Goal: Task Accomplishment & Management: Manage account settings

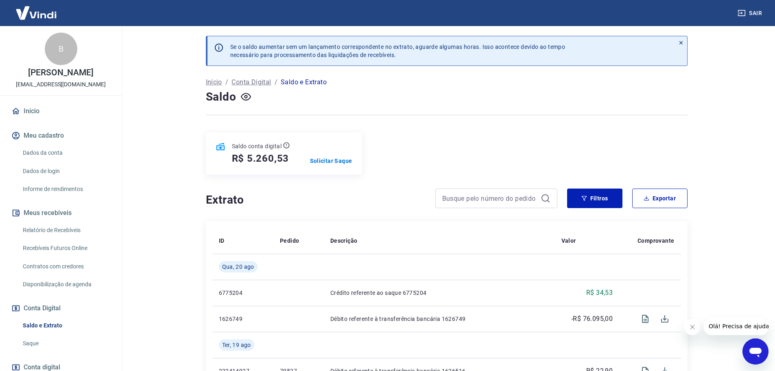
click at [37, 13] on img at bounding box center [36, 12] width 53 height 25
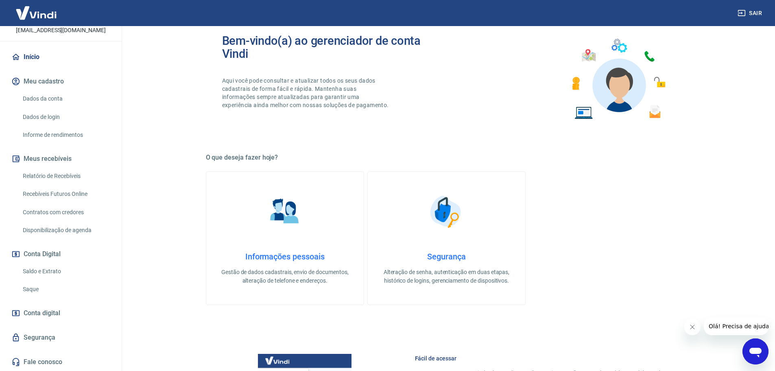
scroll to position [68, 0]
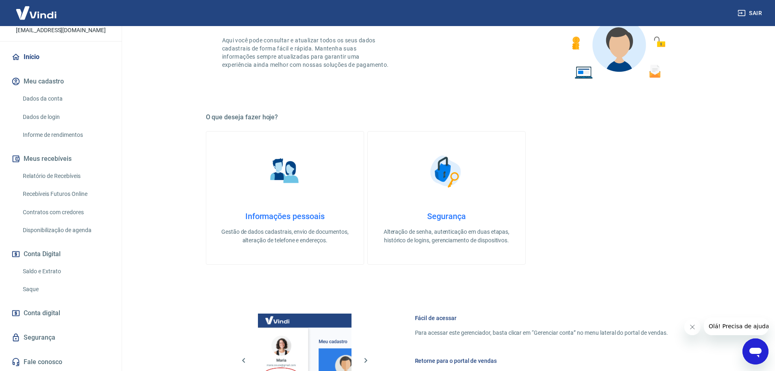
click at [57, 335] on link "Segurança" at bounding box center [61, 337] width 102 height 18
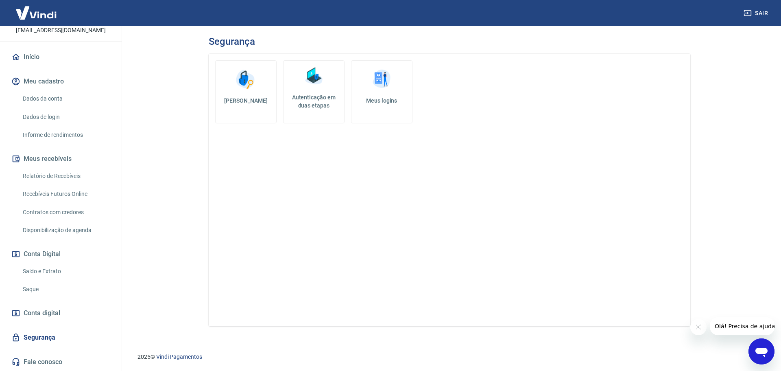
click at [373, 72] on img at bounding box center [381, 79] width 24 height 24
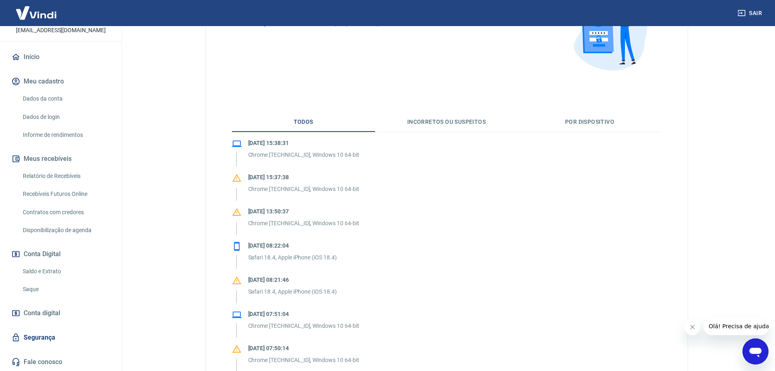
scroll to position [68, 0]
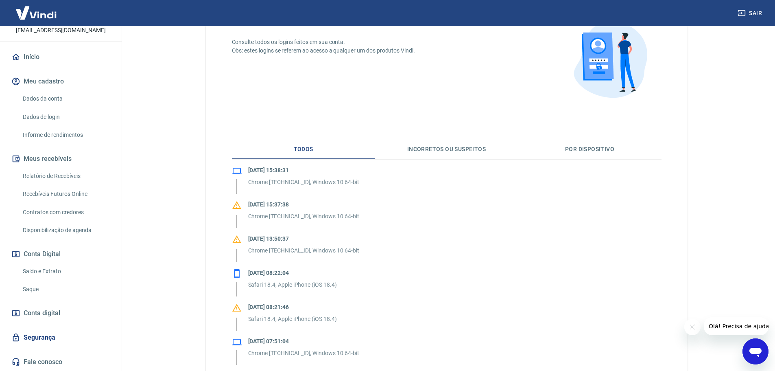
click at [449, 148] on button "Incorretos ou suspeitos" at bounding box center [446, 150] width 143 height 20
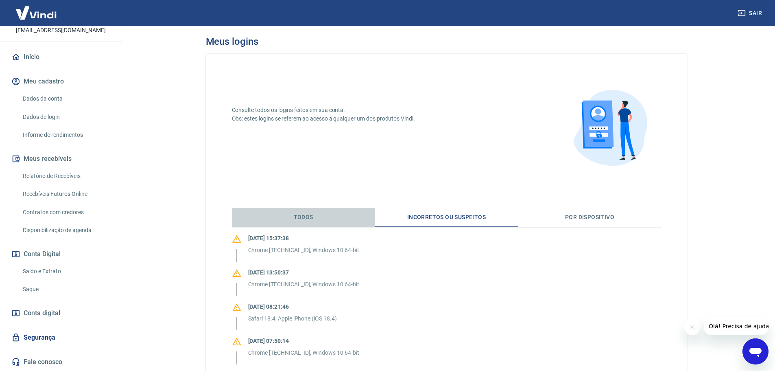
click at [316, 213] on button "Todos" at bounding box center [303, 217] width 143 height 20
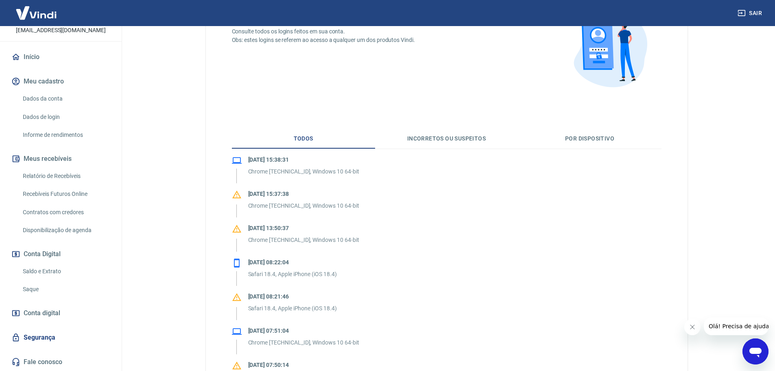
scroll to position [135, 0]
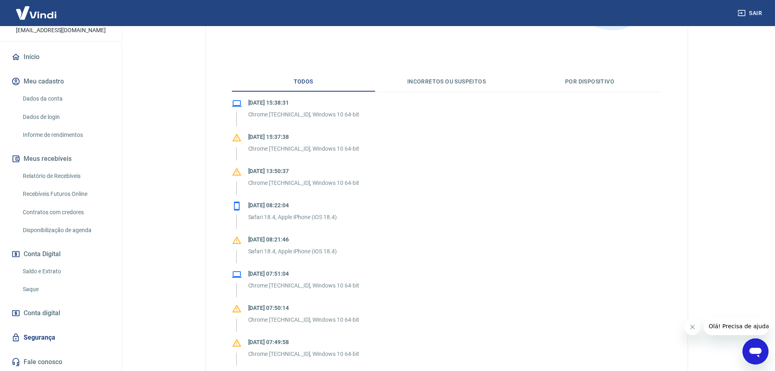
click at [39, 288] on link "Saque" at bounding box center [66, 289] width 92 height 17
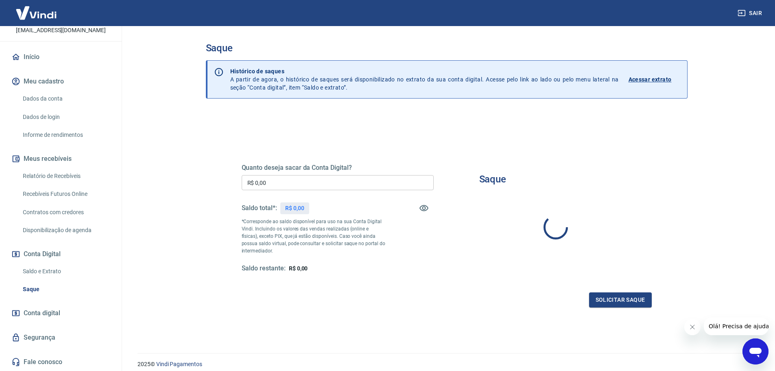
click at [50, 271] on link "Saldo e Extrato" at bounding box center [66, 271] width 92 height 17
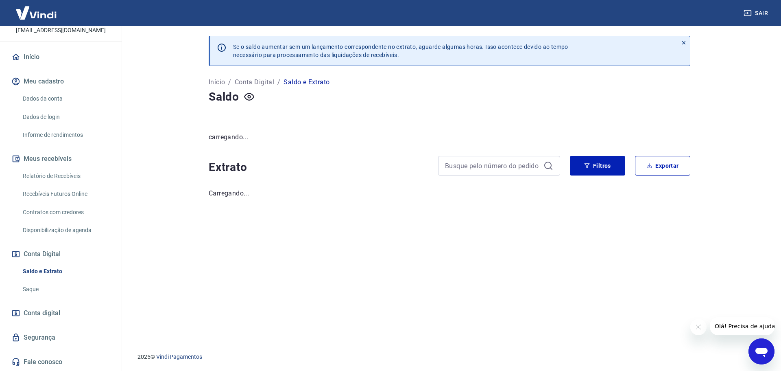
click at [61, 235] on link "Disponibilização de agenda" at bounding box center [66, 230] width 92 height 17
click at [61, 217] on link "Contratos com credores" at bounding box center [66, 212] width 92 height 17
click at [63, 192] on link "Recebíveis Futuros Online" at bounding box center [66, 193] width 92 height 17
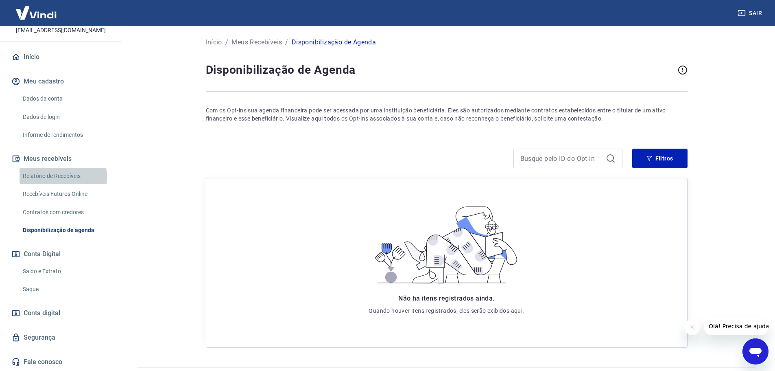
drag, startPoint x: 55, startPoint y: 177, endPoint x: 85, endPoint y: 174, distance: 29.8
click at [55, 177] on link "Relatório de Recebíveis" at bounding box center [66, 176] width 92 height 17
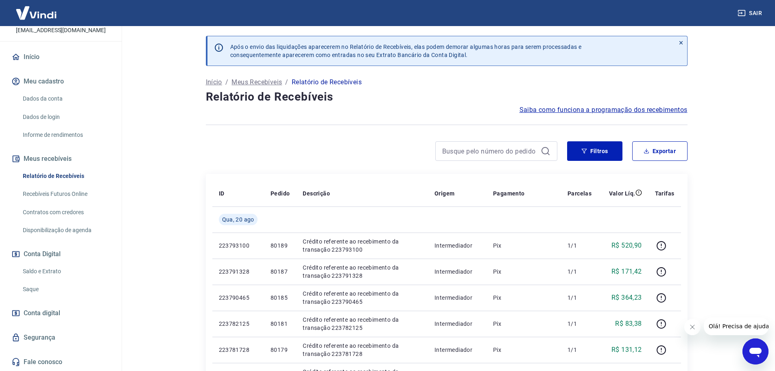
click at [56, 136] on link "Informe de rendimentos" at bounding box center [66, 135] width 92 height 17
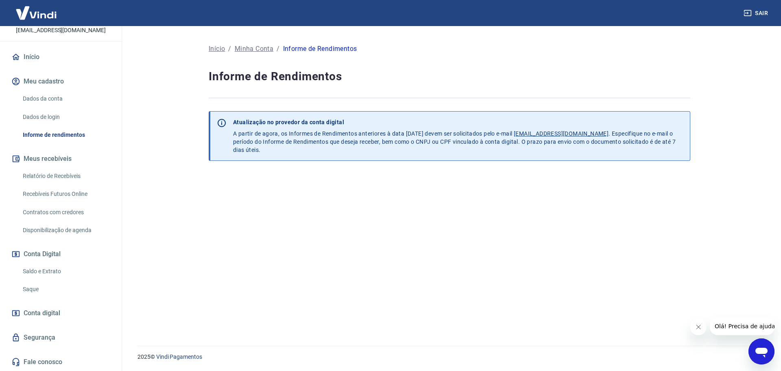
click at [59, 116] on link "Dados de login" at bounding box center [66, 117] width 92 height 17
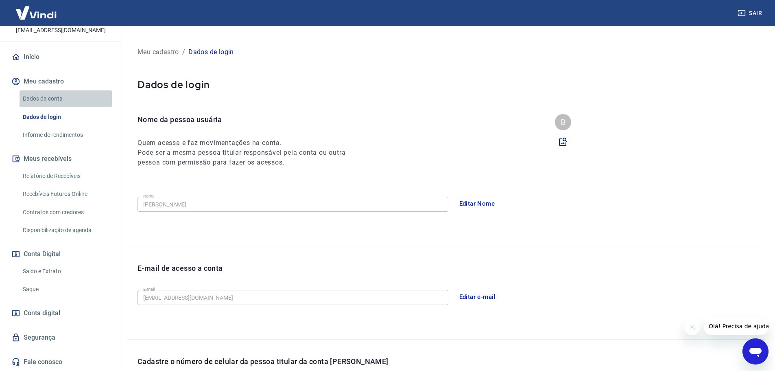
click at [68, 97] on link "Dados da conta" at bounding box center [66, 98] width 92 height 17
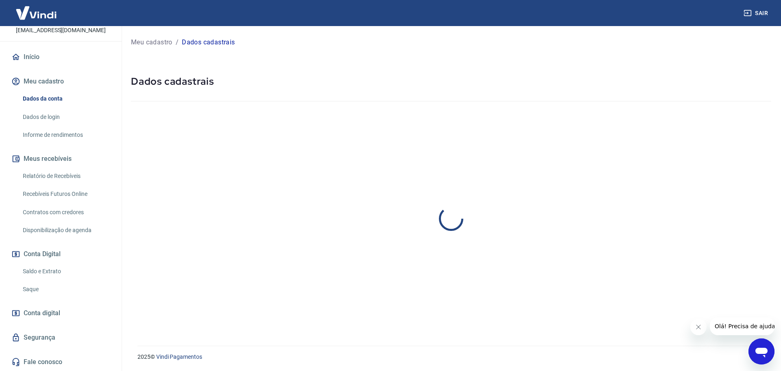
select select "MG"
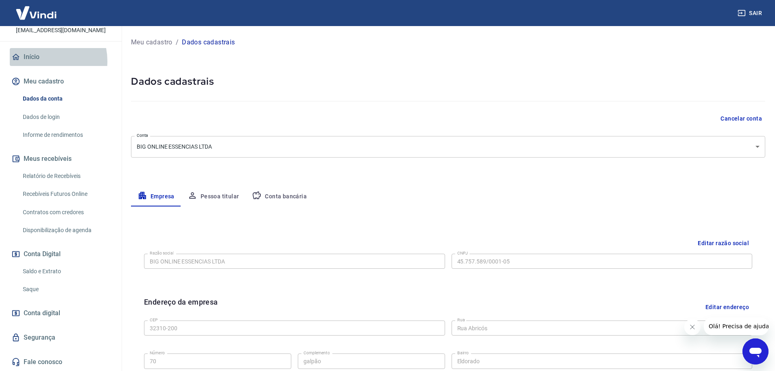
click at [40, 61] on link "Início" at bounding box center [61, 57] width 102 height 18
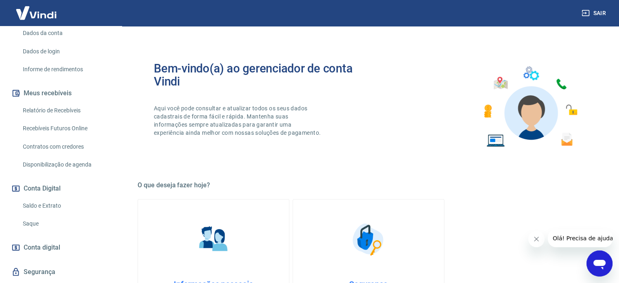
scroll to position [159, 0]
